Goal: Information Seeking & Learning: Understand process/instructions

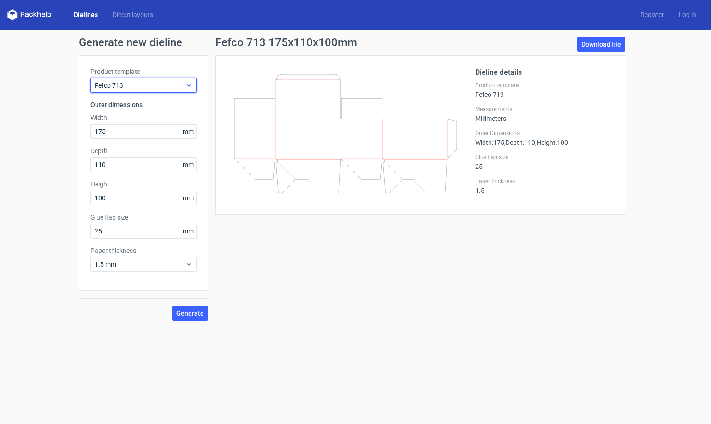
click at [137, 80] on div "Fefco 713" at bounding box center [143, 85] width 106 height 15
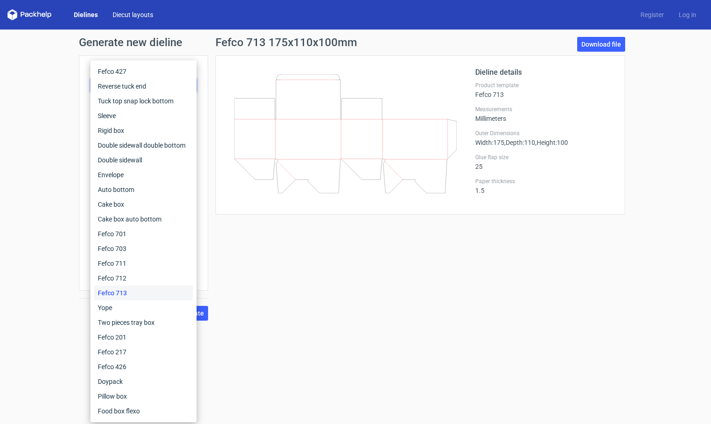
click at [137, 14] on link "Diecut layouts" at bounding box center [132, 14] width 55 height 9
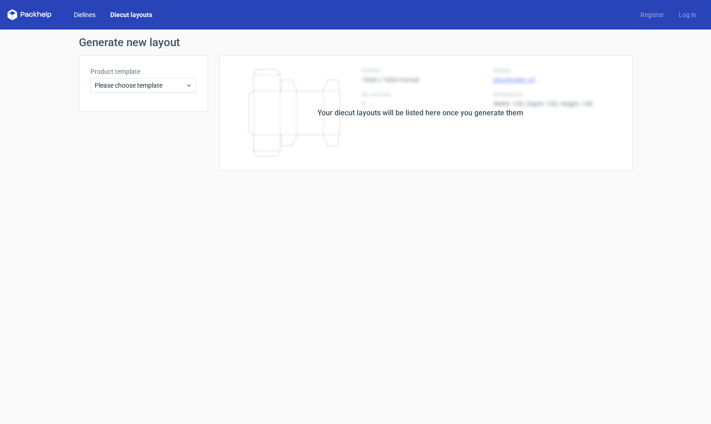
click at [93, 15] on link "Dielines" at bounding box center [84, 14] width 36 height 9
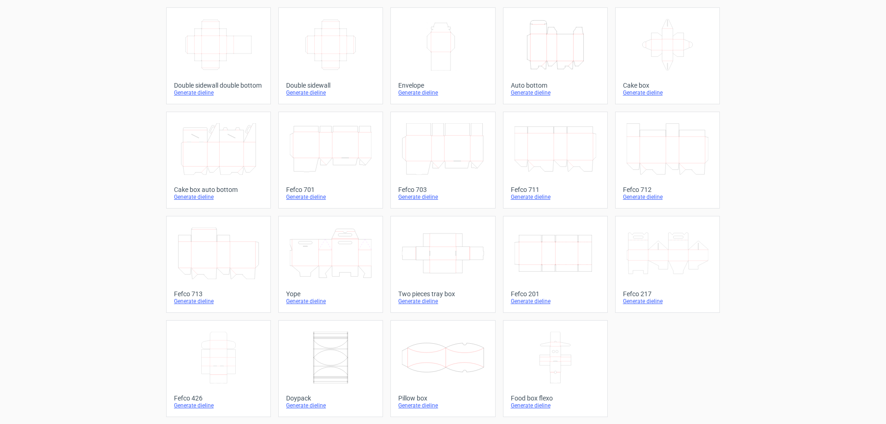
scroll to position [153, 0]
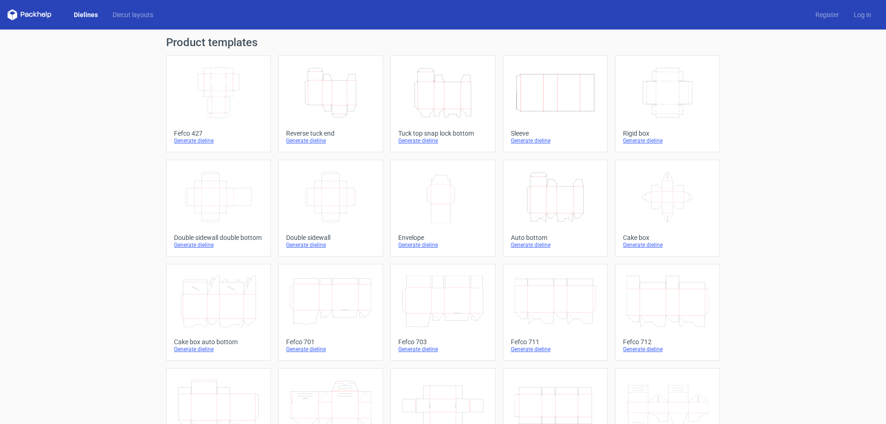
click at [242, 203] on icon "Width Depth Height" at bounding box center [219, 197] width 82 height 52
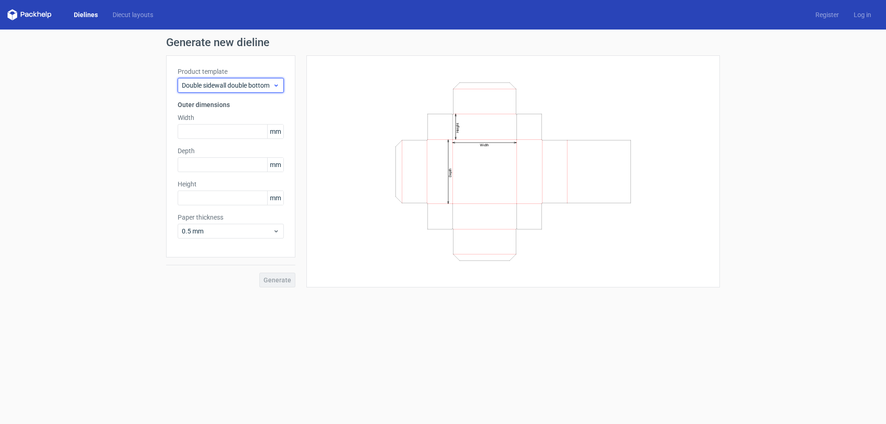
click at [226, 85] on span "Double sidewall double bottom" at bounding box center [227, 85] width 91 height 9
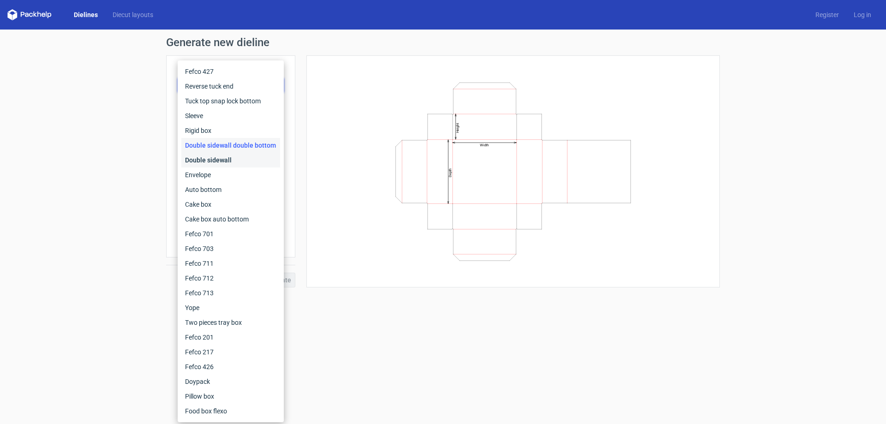
click at [232, 155] on div "Double sidewall" at bounding box center [230, 160] width 99 height 15
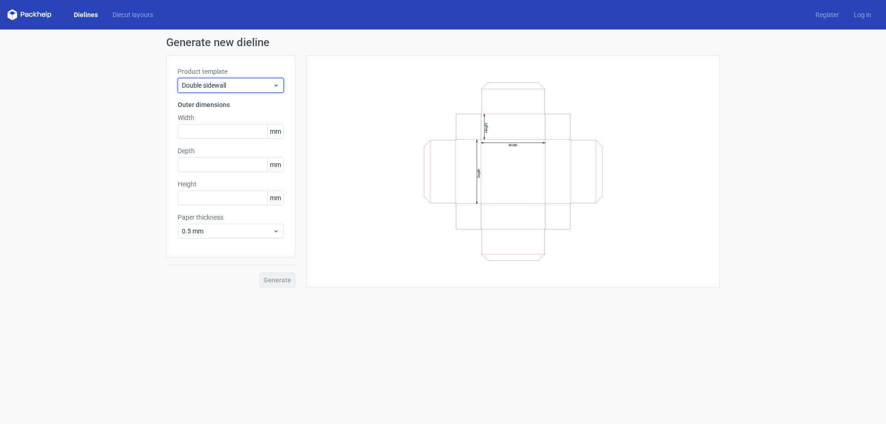
click at [229, 82] on span "Double sidewall" at bounding box center [227, 85] width 91 height 9
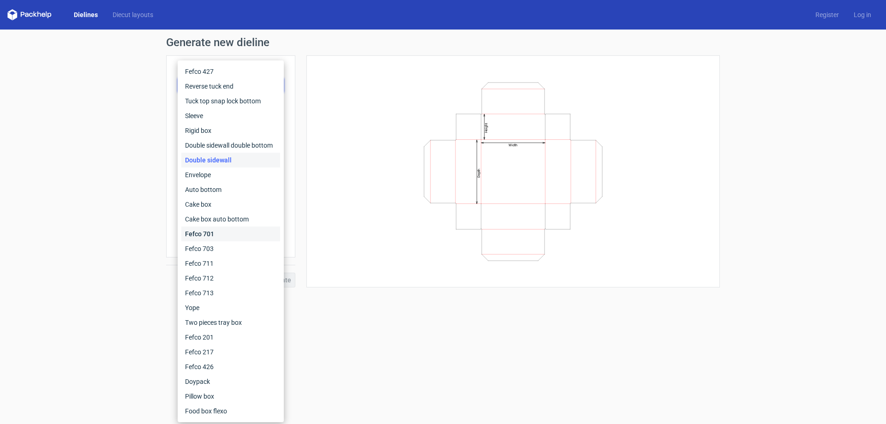
click at [214, 235] on div "Fefco 701" at bounding box center [230, 233] width 99 height 15
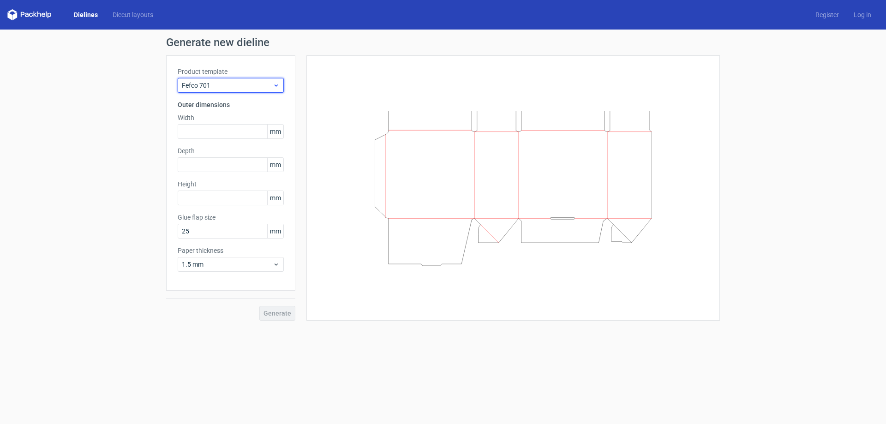
click at [224, 88] on span "Fefco 701" at bounding box center [227, 85] width 91 height 9
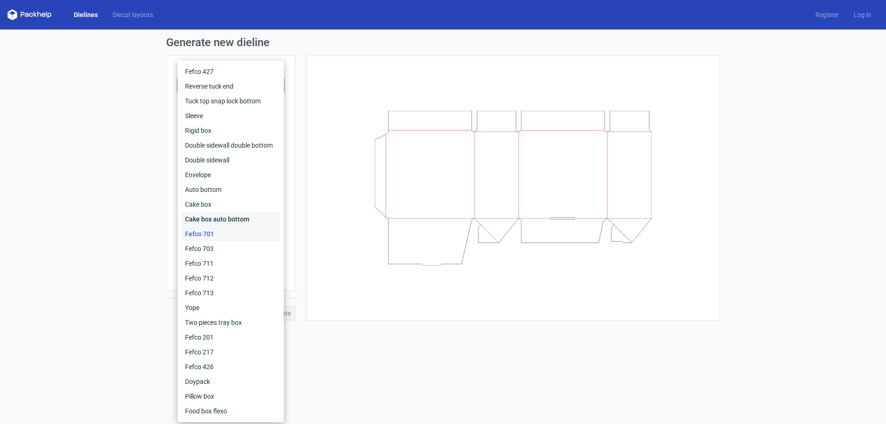
click at [215, 214] on div "Cake box auto bottom" at bounding box center [230, 219] width 99 height 15
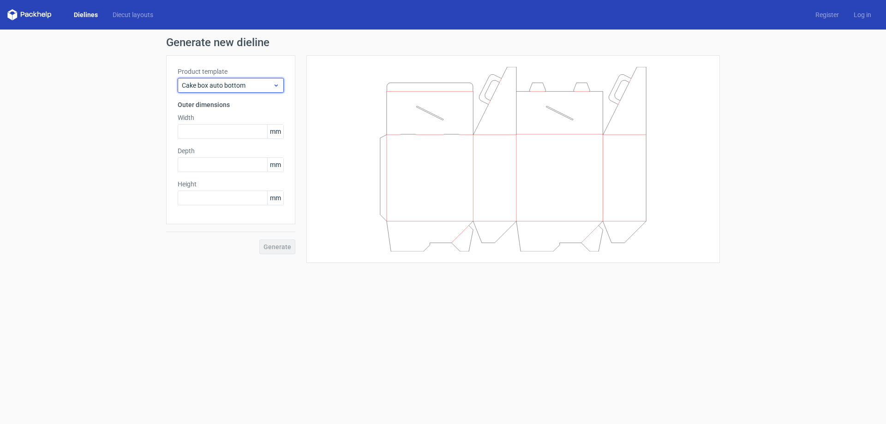
click at [212, 85] on span "Cake box auto bottom" at bounding box center [227, 85] width 91 height 9
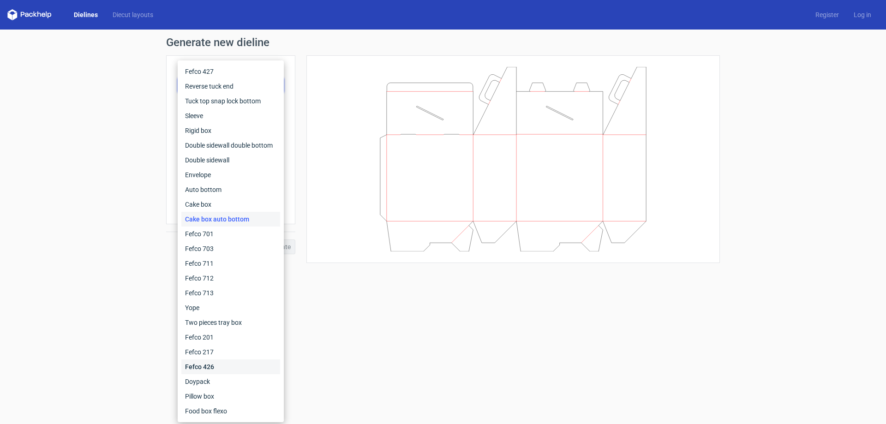
click at [203, 368] on div "Fefco 426" at bounding box center [230, 366] width 99 height 15
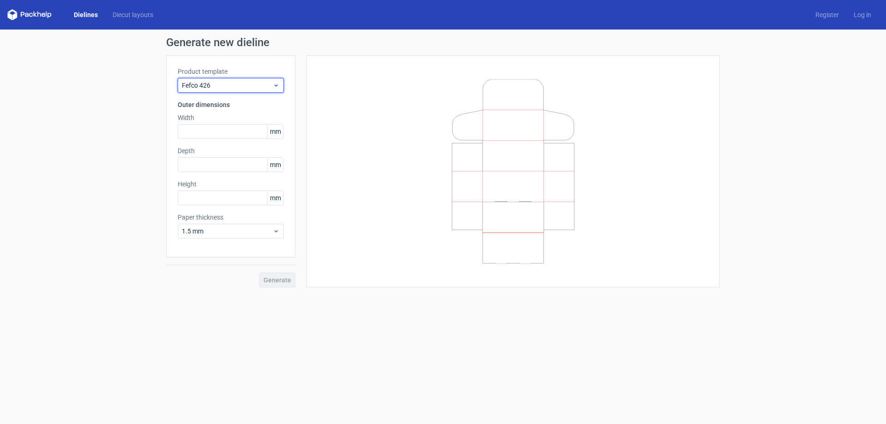
click at [247, 82] on span "Fefco 426" at bounding box center [227, 85] width 91 height 9
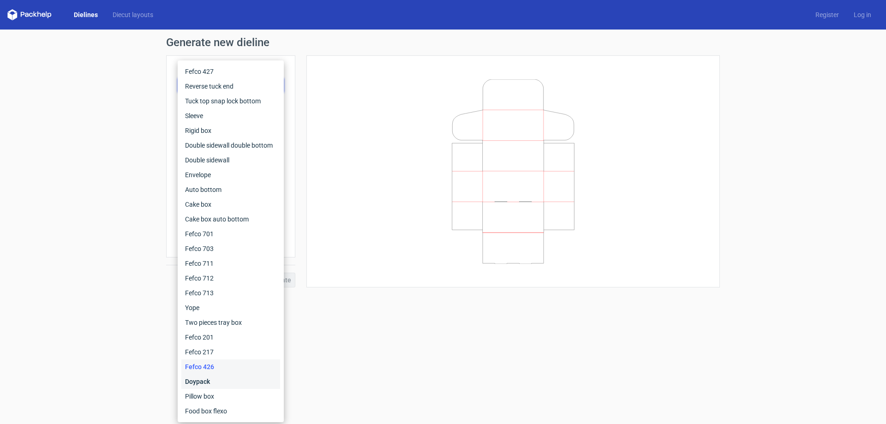
click at [208, 383] on div "Doypack" at bounding box center [230, 381] width 99 height 15
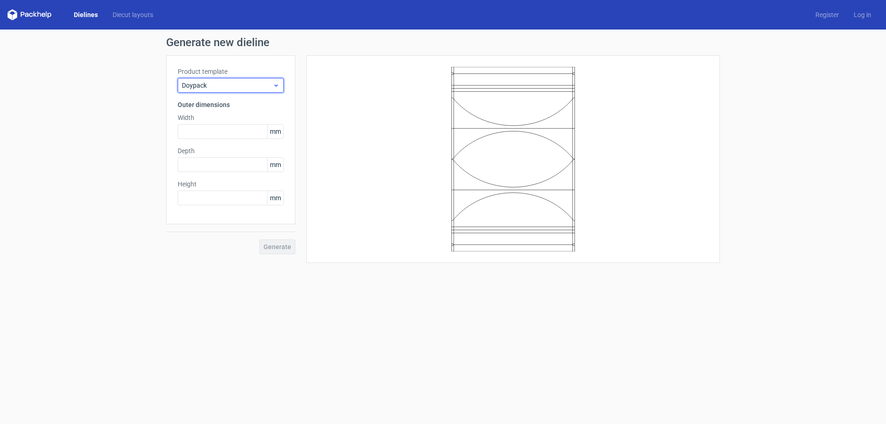
click at [210, 91] on div "Doypack" at bounding box center [231, 85] width 106 height 15
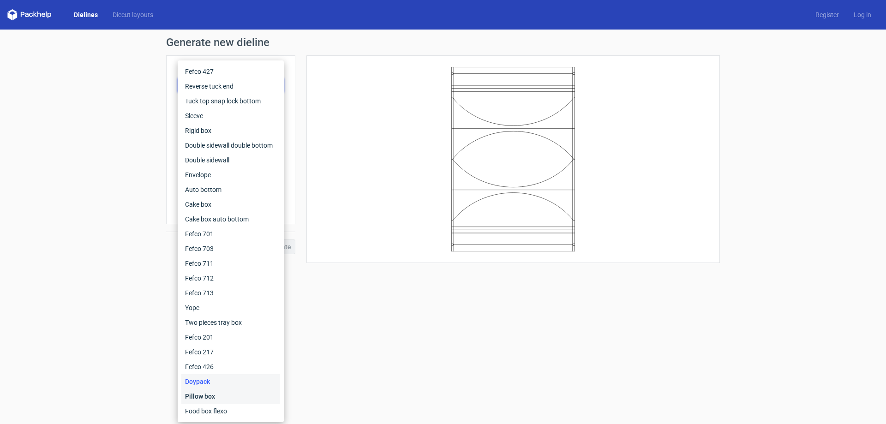
click at [197, 395] on div "Pillow box" at bounding box center [230, 396] width 99 height 15
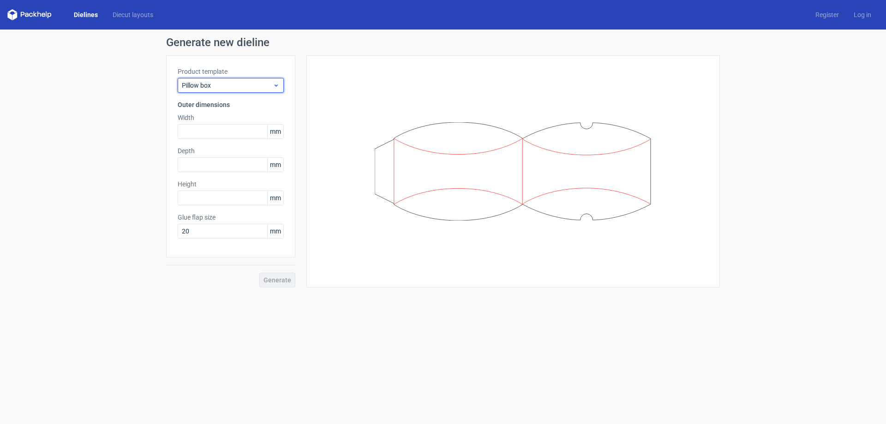
click at [224, 81] on span "Pillow box" at bounding box center [227, 85] width 91 height 9
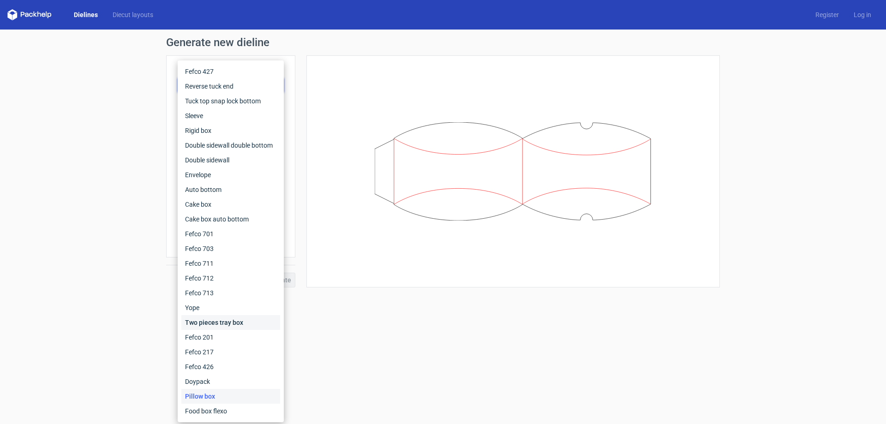
click at [212, 320] on div "Two pieces tray box" at bounding box center [230, 322] width 99 height 15
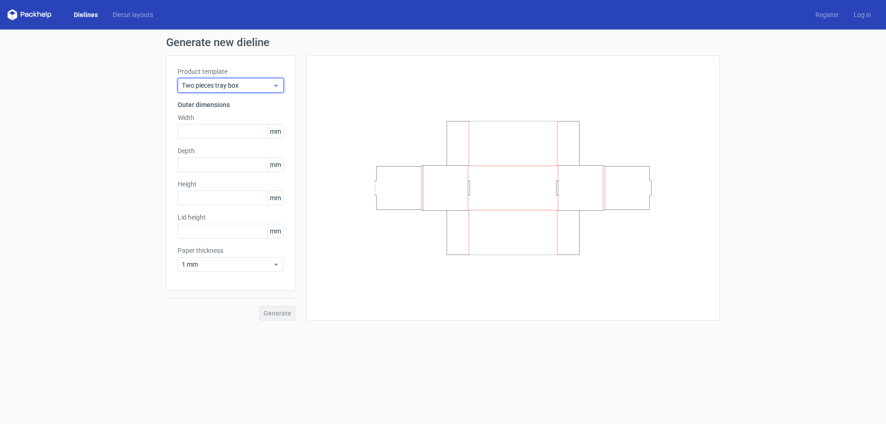
click at [222, 86] on span "Two pieces tray box" at bounding box center [227, 85] width 91 height 9
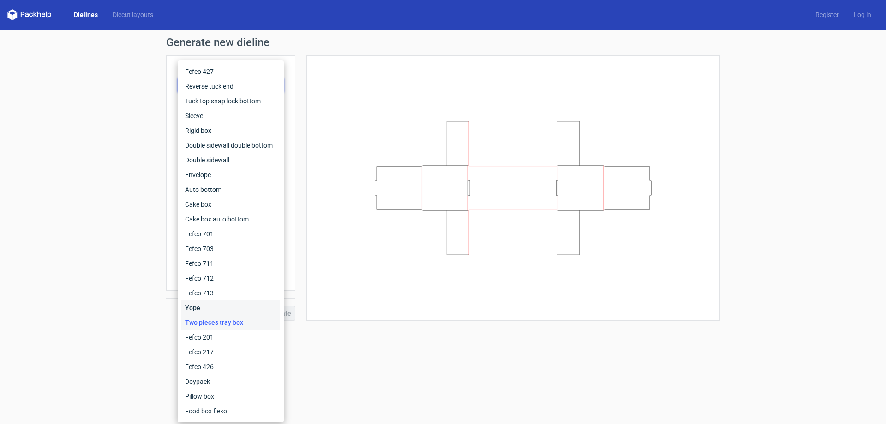
click at [207, 304] on div "Yope" at bounding box center [230, 307] width 99 height 15
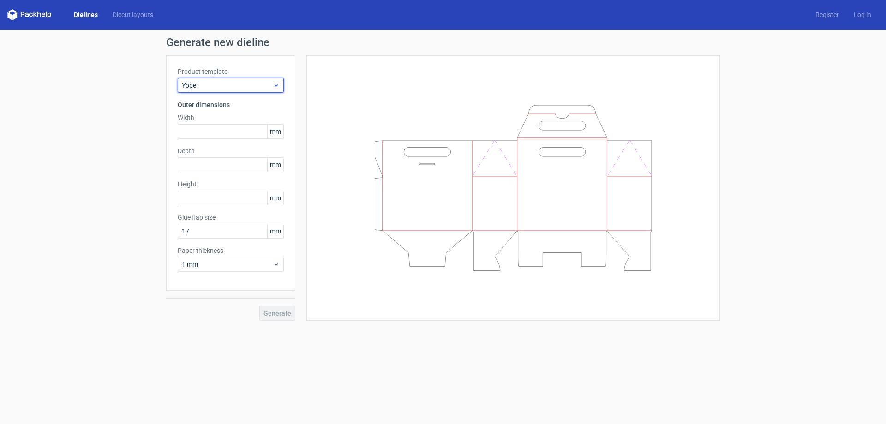
click at [210, 87] on span "Yope" at bounding box center [227, 85] width 91 height 9
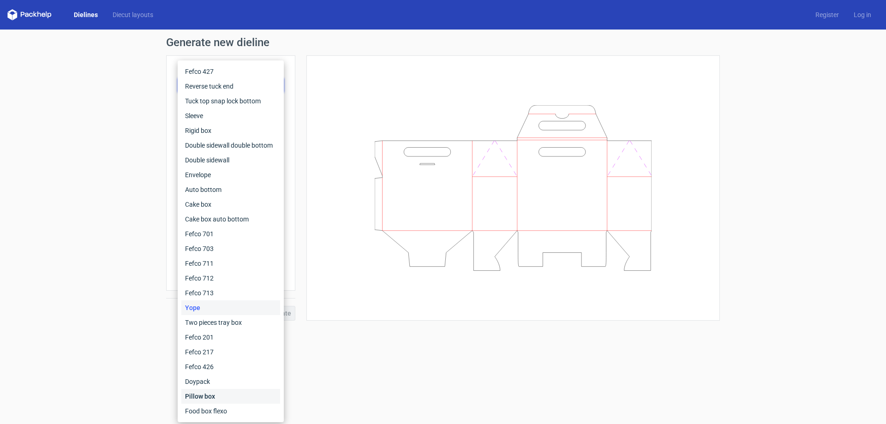
click at [206, 397] on div "Pillow box" at bounding box center [230, 396] width 99 height 15
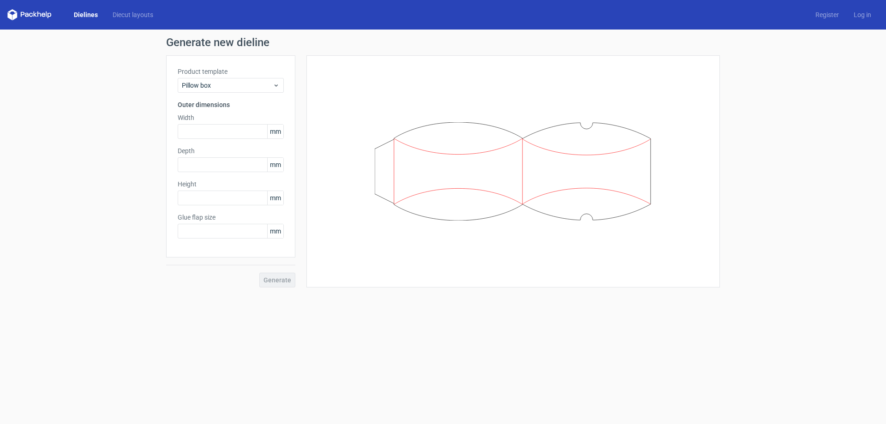
type input "20"
click at [224, 85] on span "Pillow box" at bounding box center [227, 85] width 91 height 9
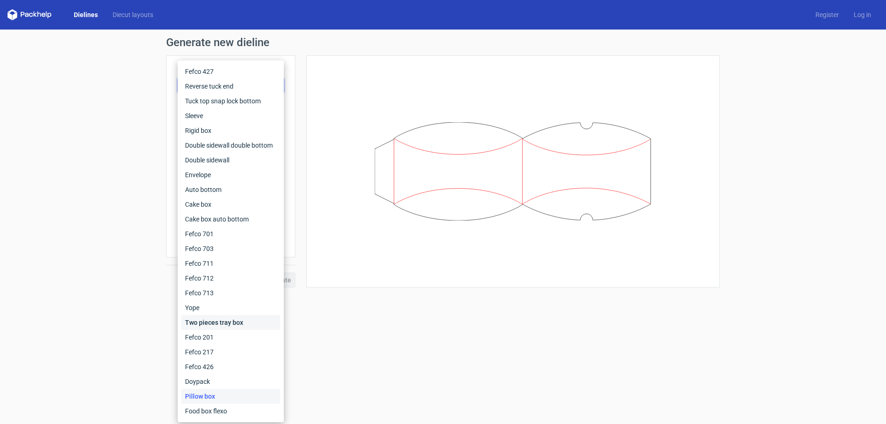
click at [207, 320] on div "Two pieces tray box" at bounding box center [230, 322] width 99 height 15
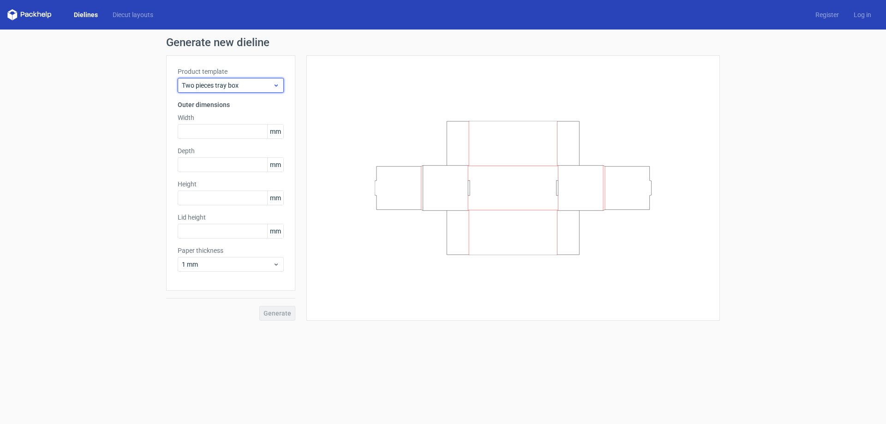
click at [223, 88] on span "Two pieces tray box" at bounding box center [227, 85] width 91 height 9
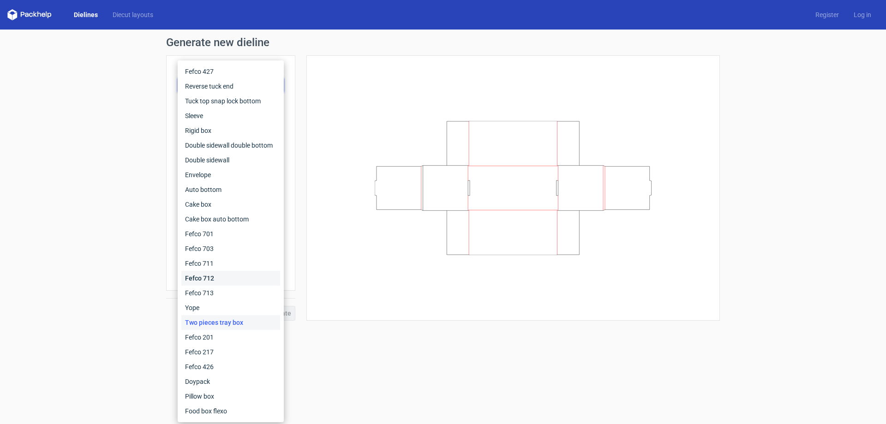
click at [211, 272] on div "Fefco 712" at bounding box center [230, 278] width 99 height 15
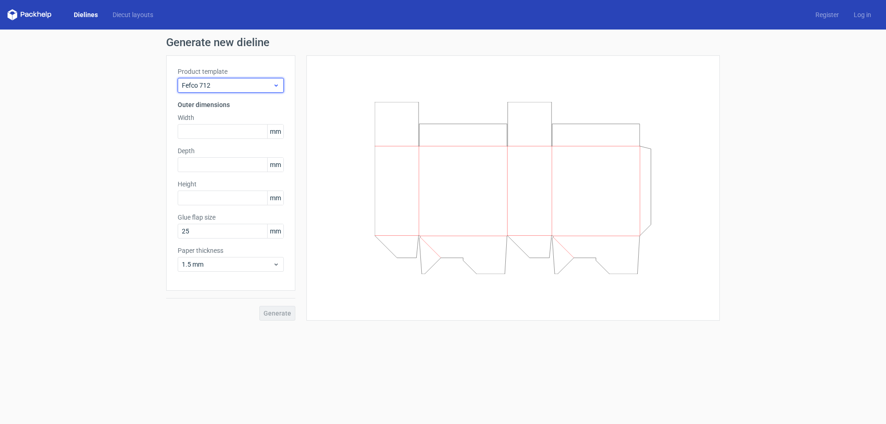
click at [234, 86] on span "Fefco 712" at bounding box center [227, 85] width 91 height 9
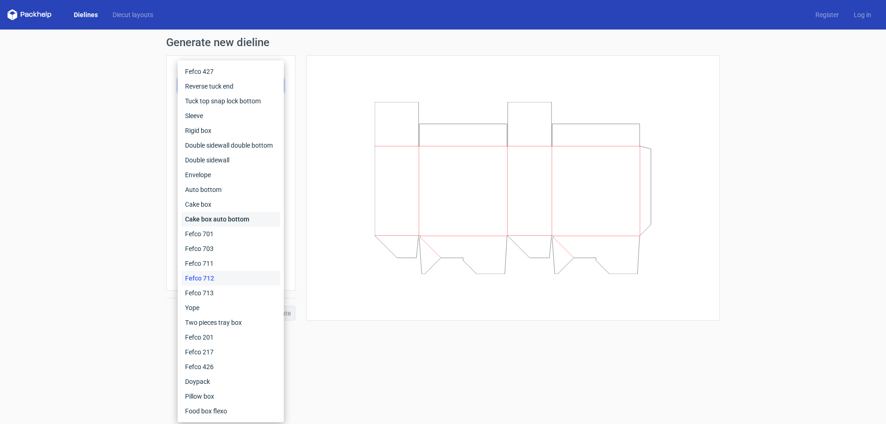
click at [211, 221] on div "Cake box auto bottom" at bounding box center [230, 219] width 99 height 15
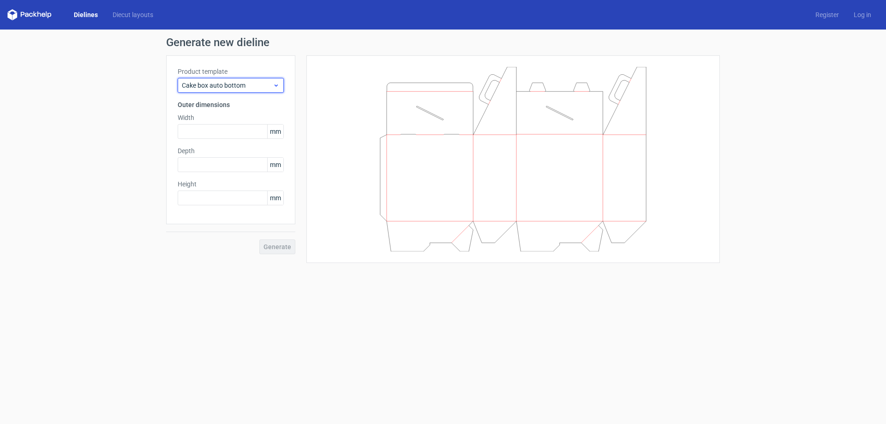
click at [244, 81] on span "Cake box auto bottom" at bounding box center [227, 85] width 91 height 9
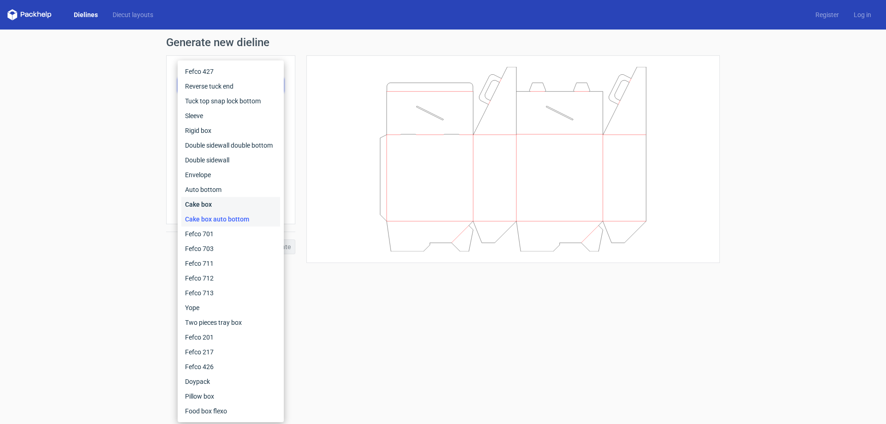
click at [227, 204] on div "Cake box" at bounding box center [230, 204] width 99 height 15
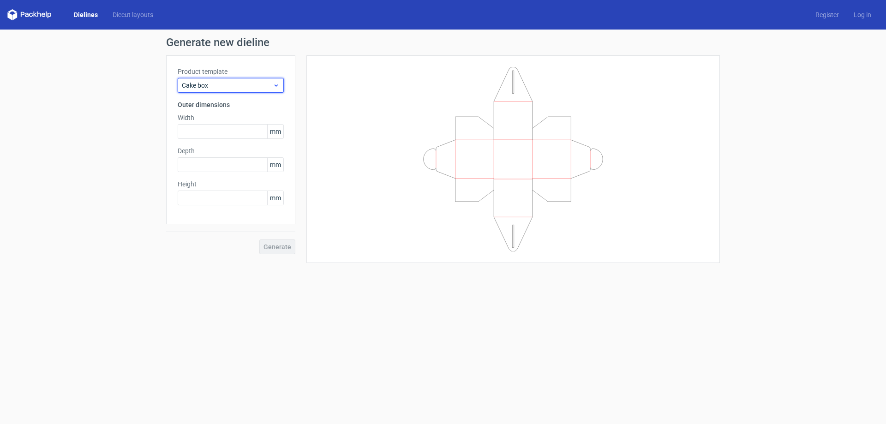
click at [228, 90] on div "Cake box" at bounding box center [231, 85] width 106 height 15
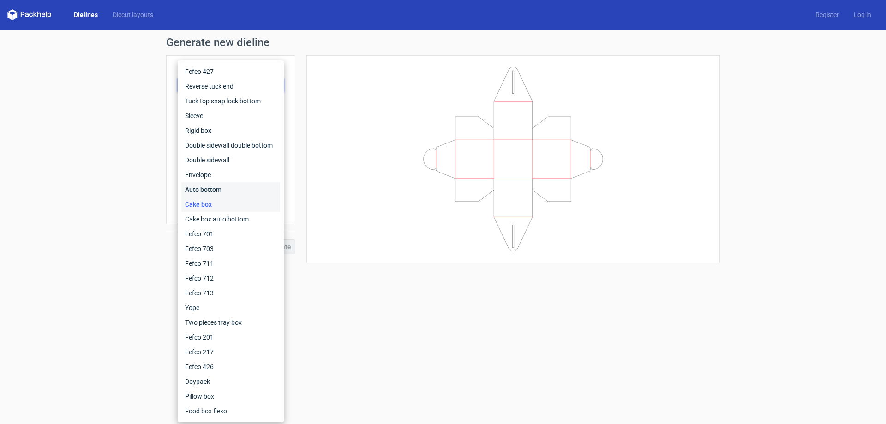
click at [218, 188] on div "Auto bottom" at bounding box center [230, 189] width 99 height 15
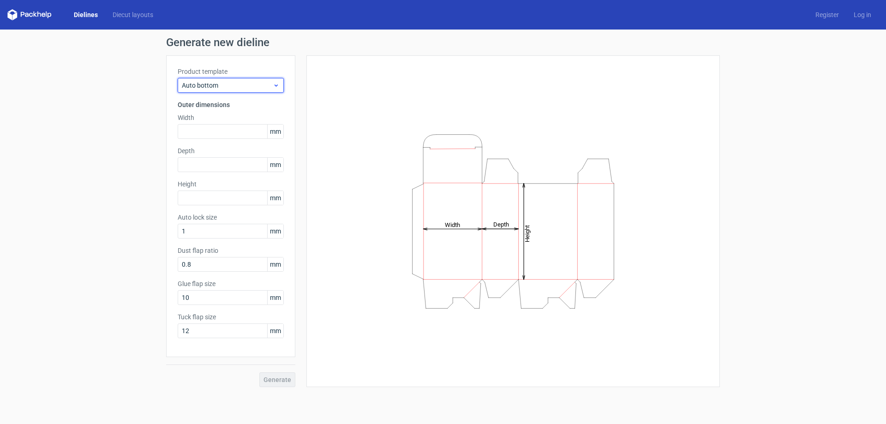
click at [245, 88] on span "Auto bottom" at bounding box center [227, 85] width 91 height 9
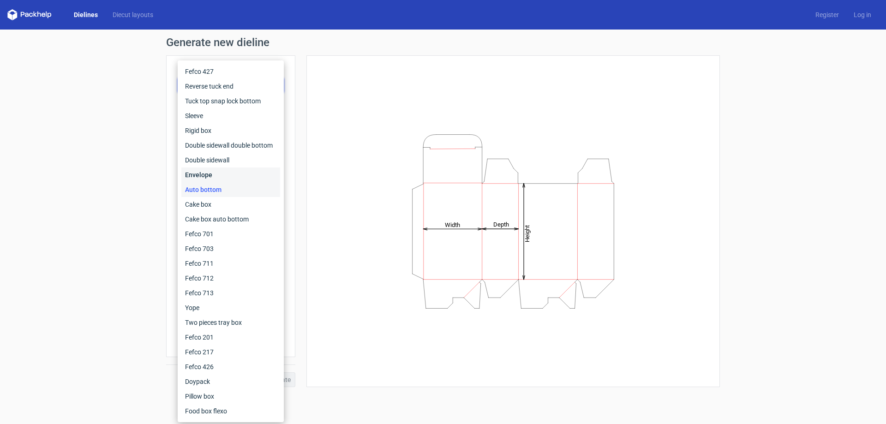
click at [217, 169] on div "Envelope" at bounding box center [230, 174] width 99 height 15
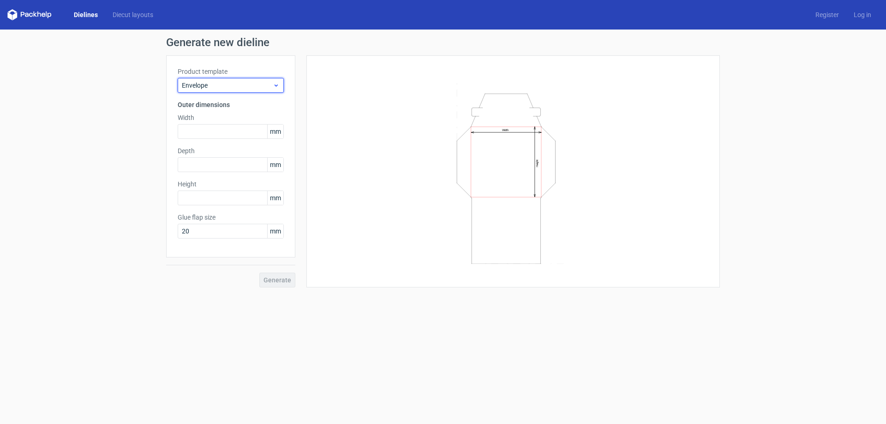
click at [239, 81] on span "Envelope" at bounding box center [227, 85] width 91 height 9
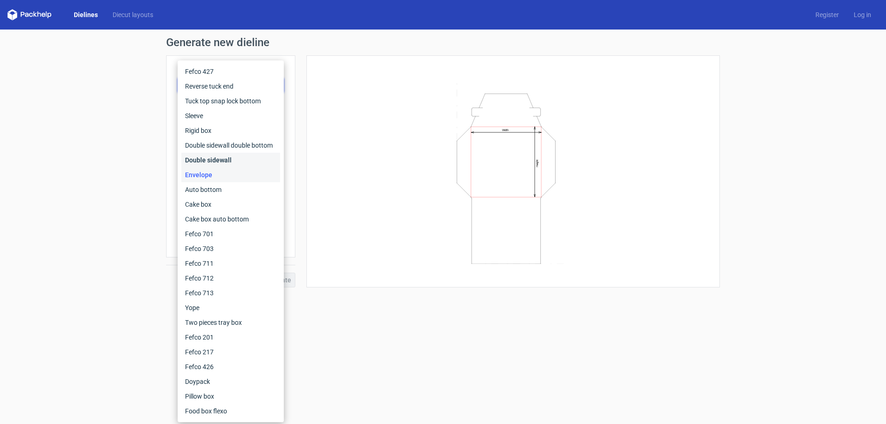
click at [229, 157] on div "Double sidewall" at bounding box center [230, 160] width 99 height 15
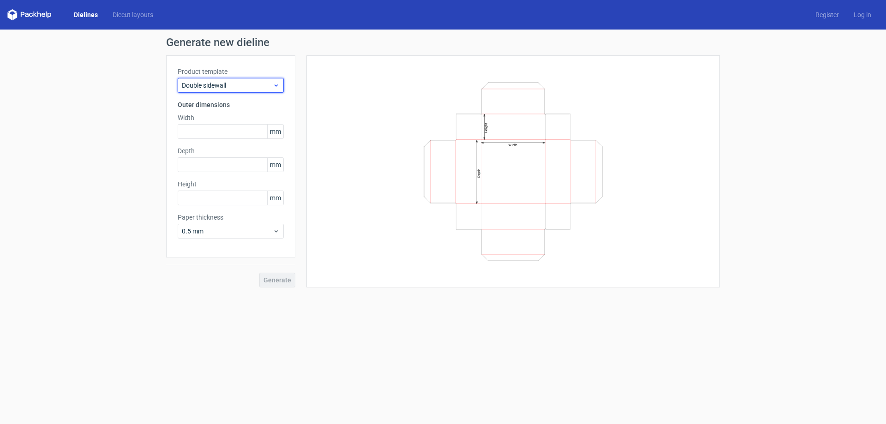
click at [239, 87] on span "Double sidewall" at bounding box center [227, 85] width 91 height 9
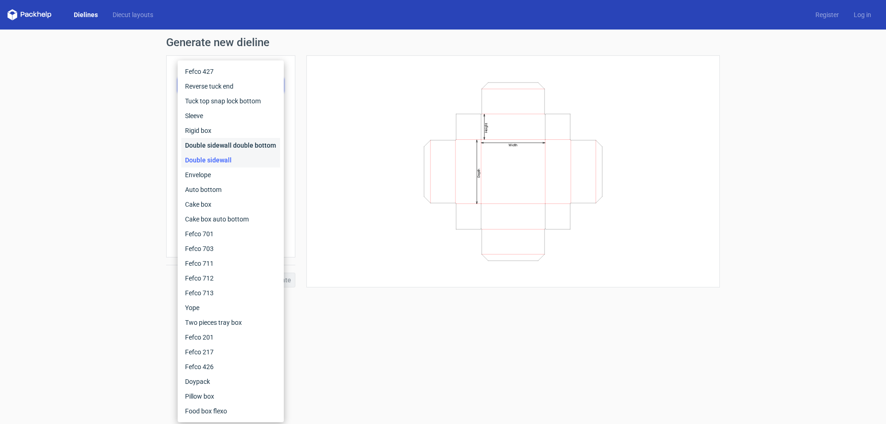
click at [225, 142] on div "Double sidewall double bottom" at bounding box center [230, 145] width 99 height 15
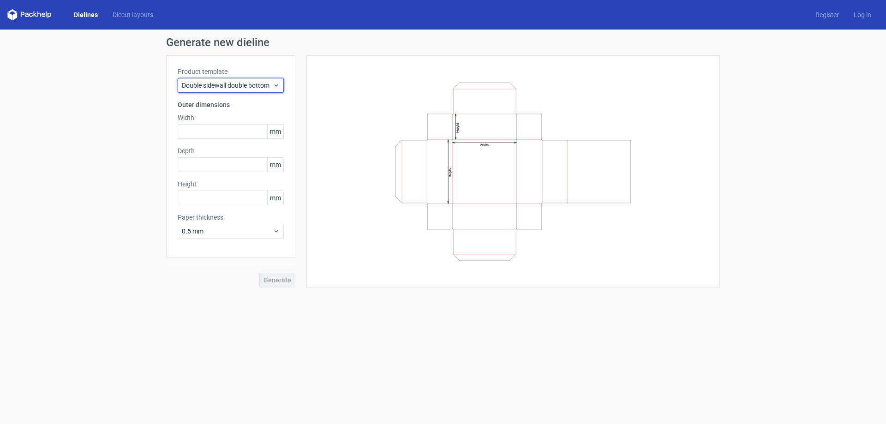
click at [242, 88] on span "Double sidewall double bottom" at bounding box center [227, 85] width 91 height 9
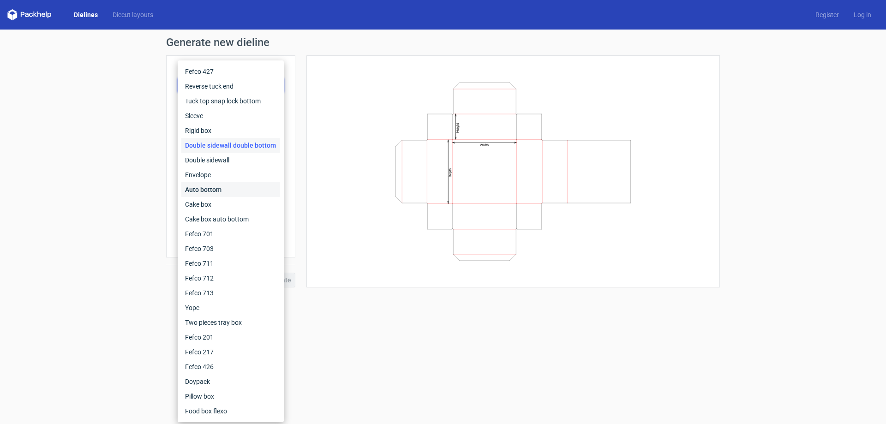
click at [236, 189] on div "Auto bottom" at bounding box center [230, 189] width 99 height 15
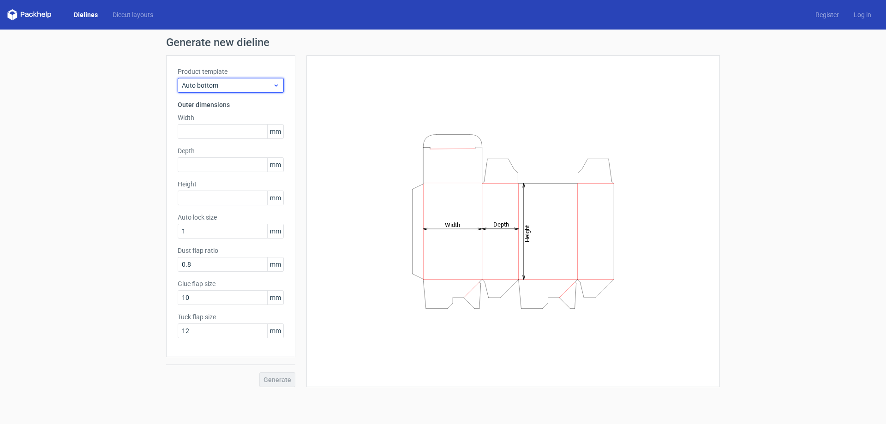
click at [236, 82] on span "Auto bottom" at bounding box center [227, 85] width 91 height 9
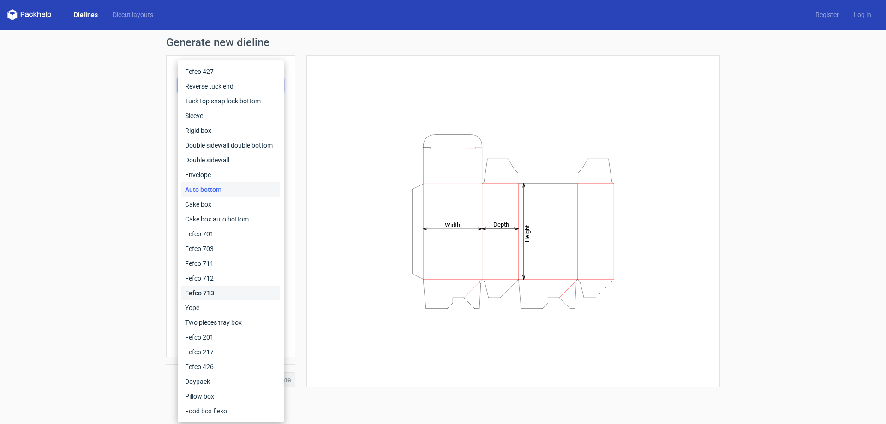
click at [214, 289] on div "Fefco 713" at bounding box center [230, 293] width 99 height 15
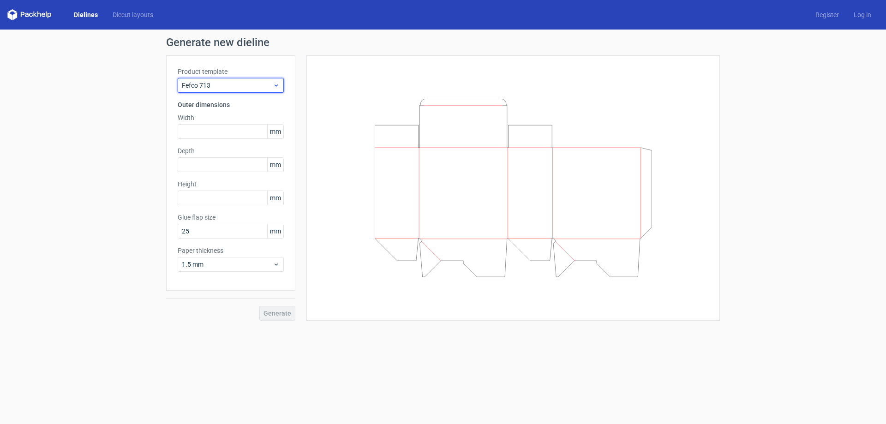
click at [243, 85] on span "Fefco 713" at bounding box center [227, 85] width 91 height 9
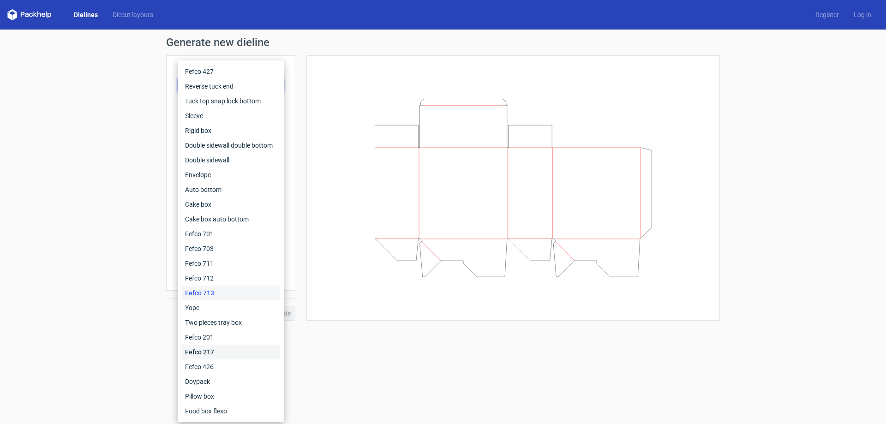
click at [213, 345] on div "Fefco 217" at bounding box center [230, 352] width 99 height 15
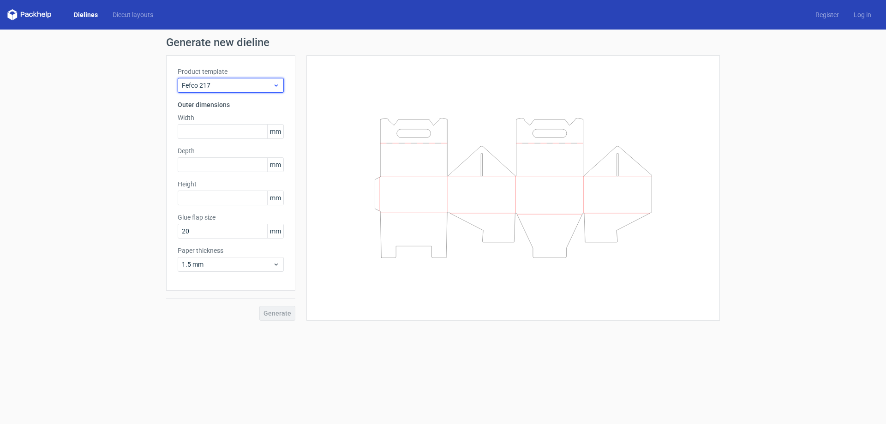
click at [226, 89] on span "Fefco 217" at bounding box center [227, 85] width 91 height 9
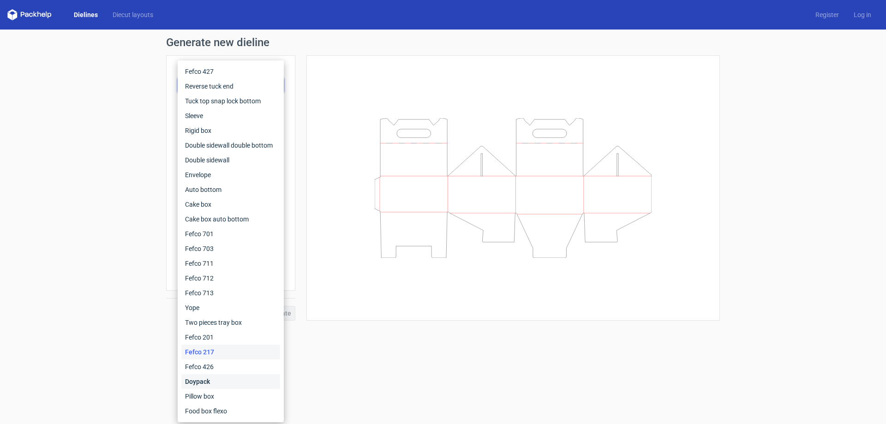
click at [207, 379] on div "Doypack" at bounding box center [230, 381] width 99 height 15
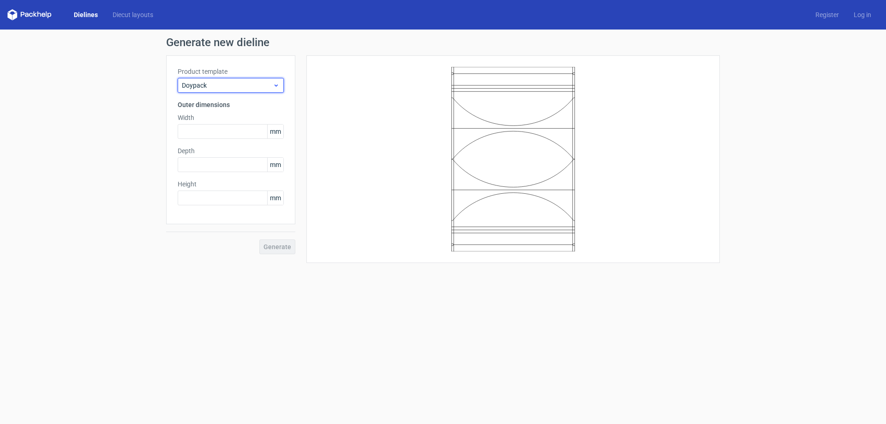
click at [238, 86] on span "Doypack" at bounding box center [227, 85] width 91 height 9
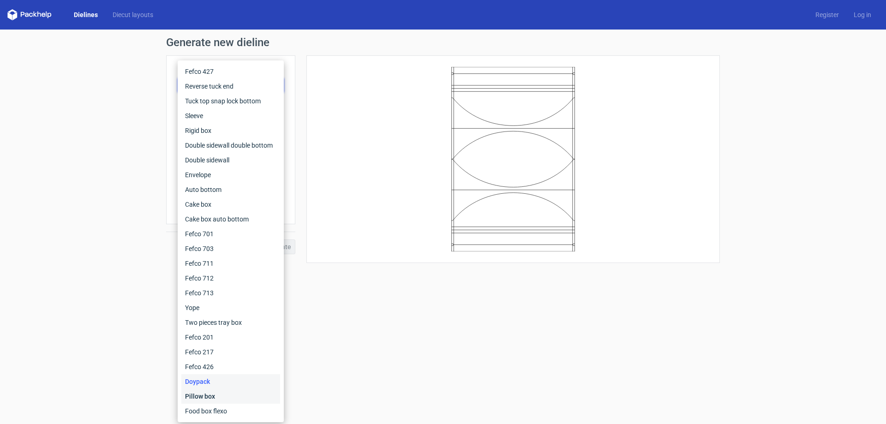
click at [208, 397] on div "Pillow box" at bounding box center [230, 396] width 99 height 15
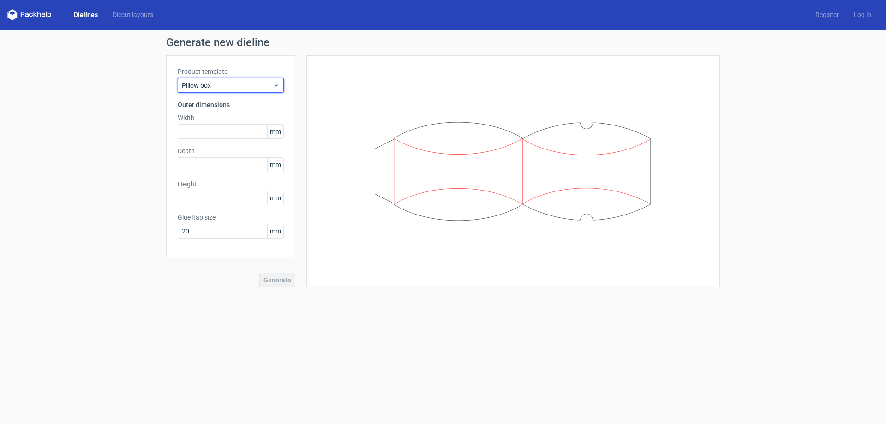
click at [226, 86] on span "Pillow box" at bounding box center [227, 85] width 91 height 9
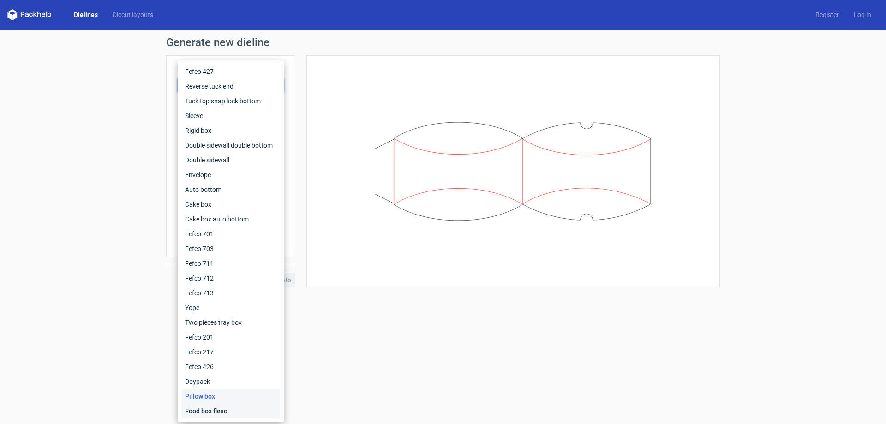
click at [199, 407] on div "Food box flexo" at bounding box center [230, 411] width 99 height 15
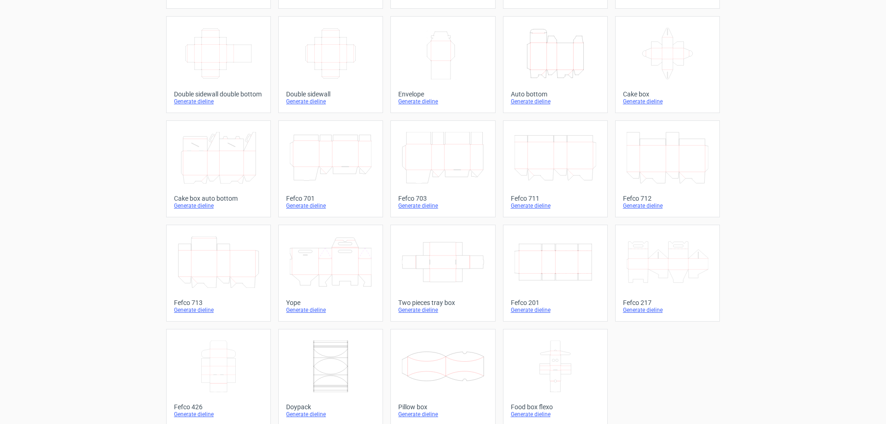
scroll to position [153, 0]
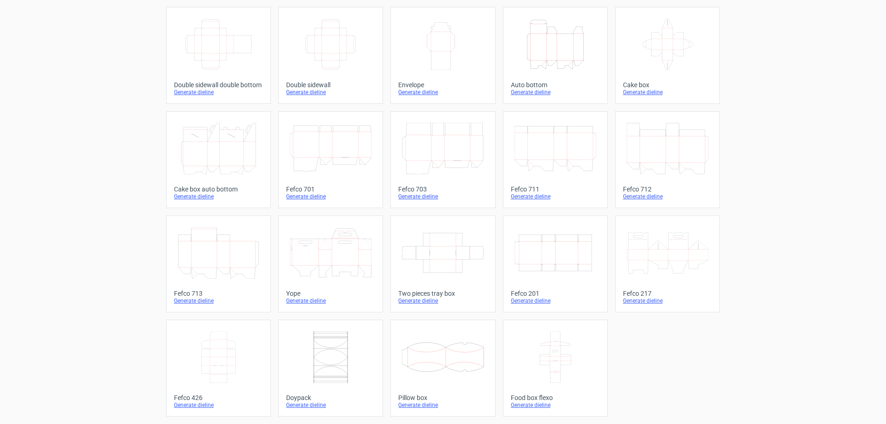
click at [744, 287] on div "Product templates Width Depth Height Fefco 427 Generate dieline Height Depth Wi…" at bounding box center [443, 150] width 886 height 547
click at [559, 210] on div "Width Depth Height Fefco 427 Generate dieline Height Depth Width Reverse tuck e…" at bounding box center [442, 160] width 553 height 514
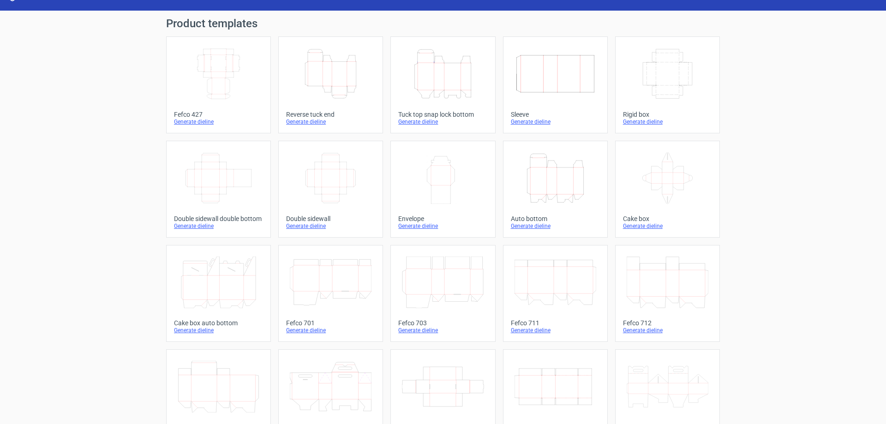
scroll to position [0, 0]
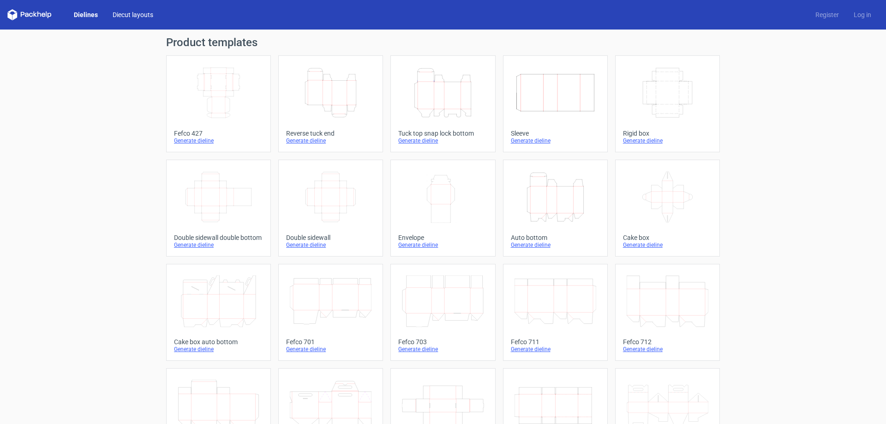
click at [131, 18] on link "Diecut layouts" at bounding box center [132, 14] width 55 height 9
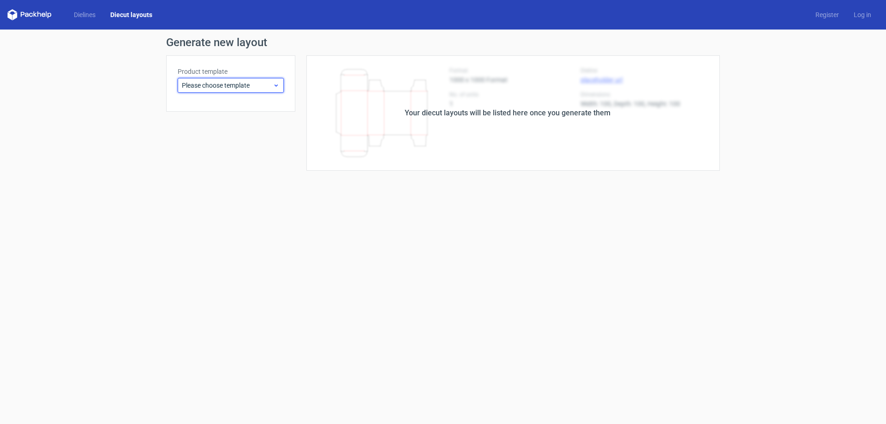
click at [248, 86] on span "Please choose template" at bounding box center [227, 85] width 91 height 9
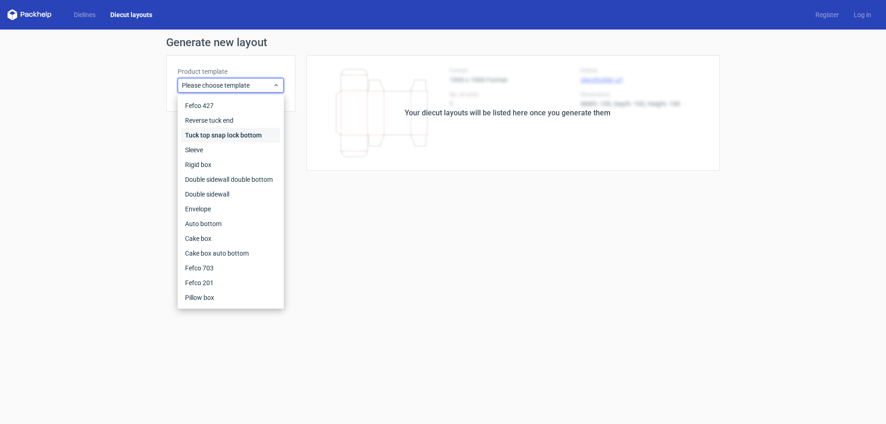
click at [239, 131] on div "Tuck top snap lock bottom" at bounding box center [230, 135] width 99 height 15
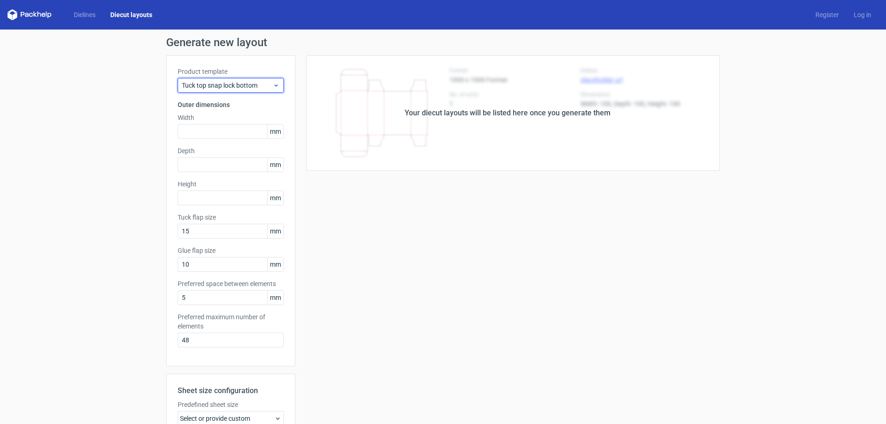
click at [244, 90] on div "Tuck top snap lock bottom" at bounding box center [231, 85] width 106 height 15
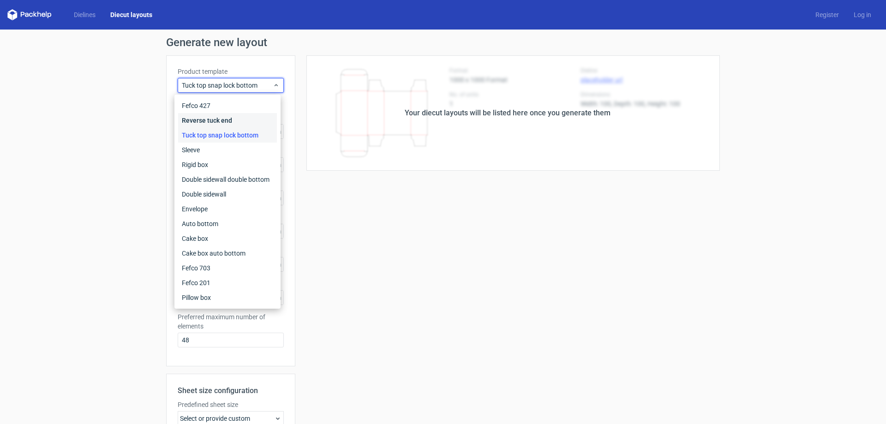
click at [227, 123] on div "Reverse tuck end" at bounding box center [227, 120] width 99 height 15
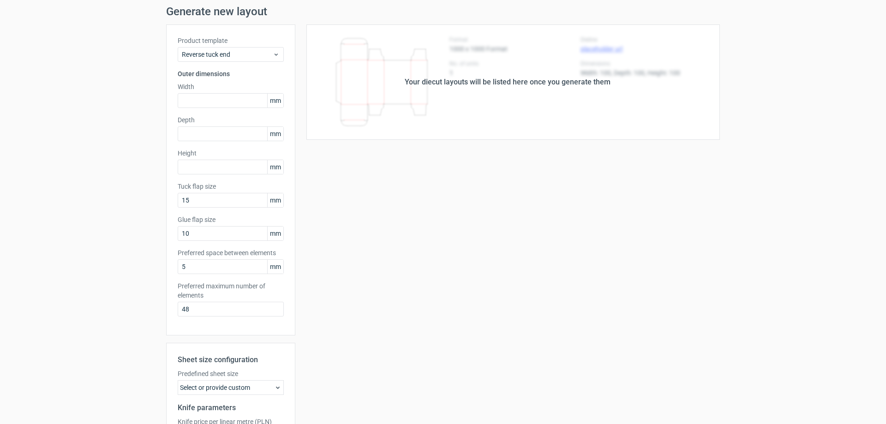
scroll to position [138, 0]
